Goal: Task Accomplishment & Management: Manage account settings

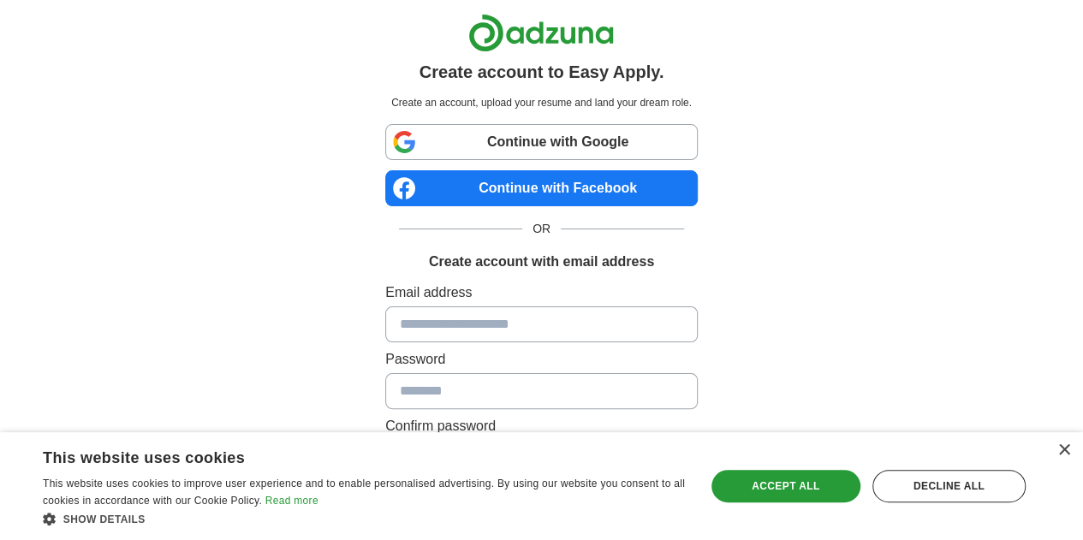
click at [536, 128] on link "Continue with Google" at bounding box center [541, 142] width 312 height 36
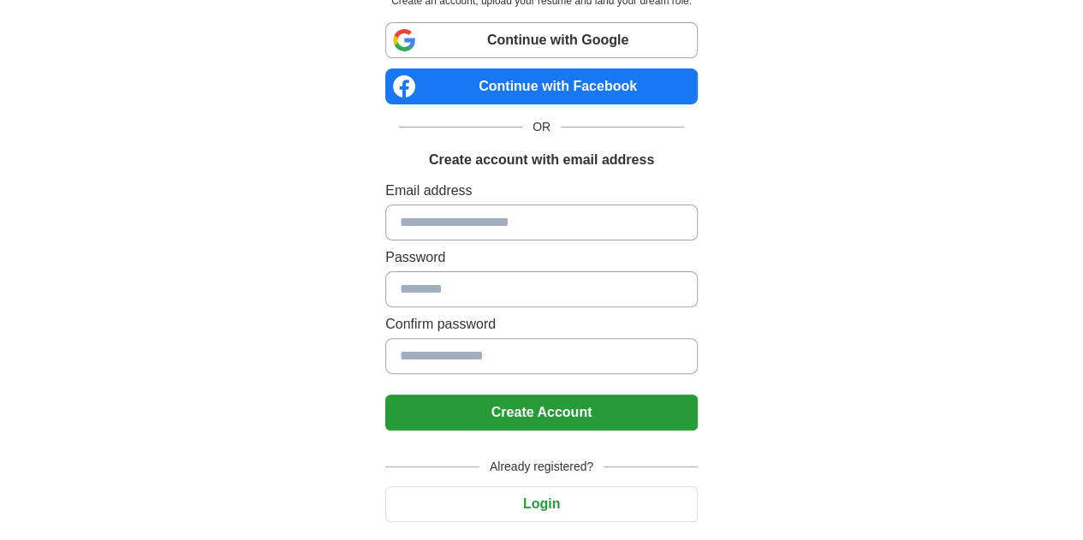
scroll to position [103, 0]
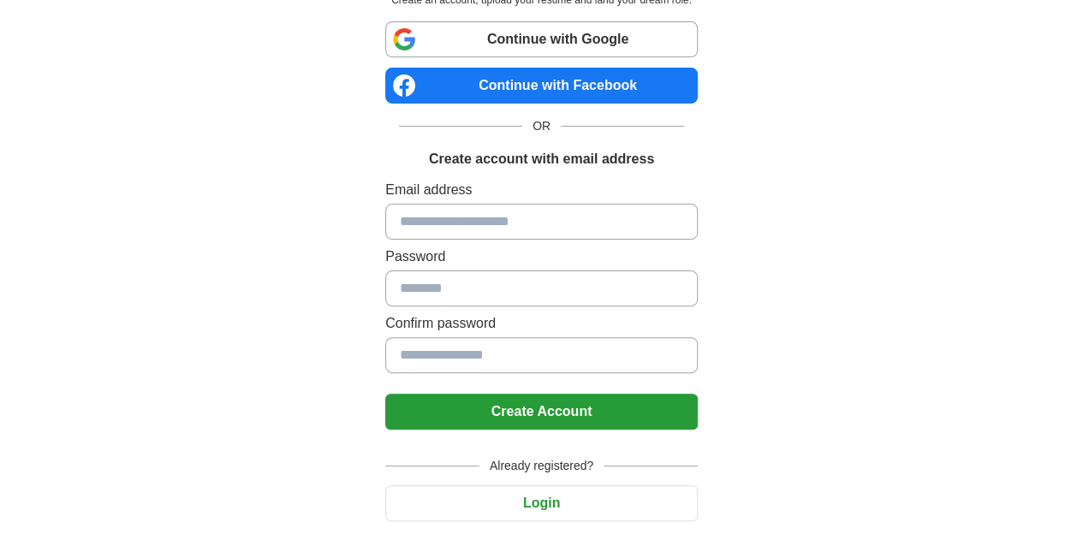
click at [574, 515] on button "Login" at bounding box center [541, 503] width 312 height 36
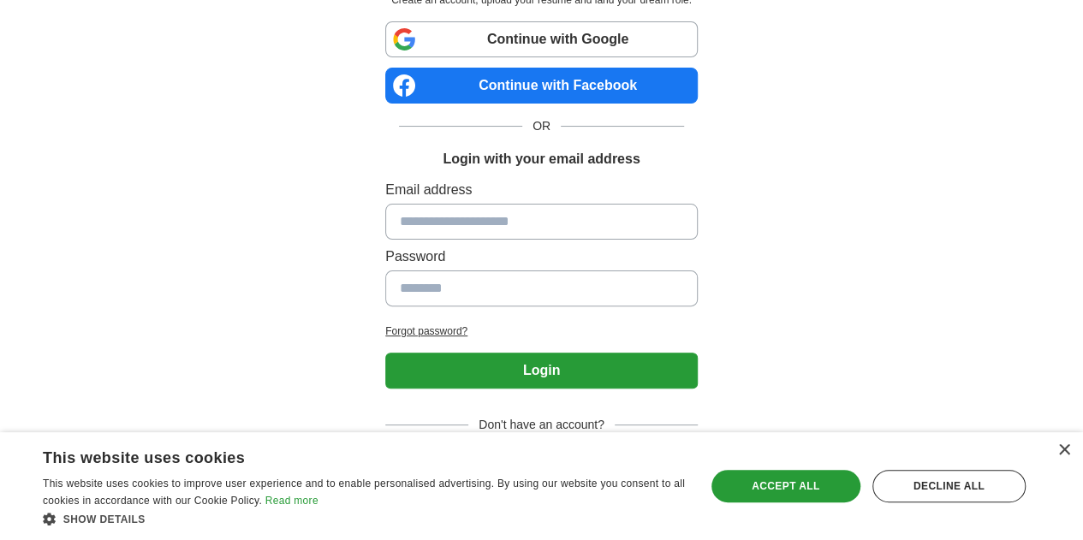
click at [640, 45] on link "Continue with Google" at bounding box center [541, 39] width 312 height 36
